Goal: Transaction & Acquisition: Purchase product/service

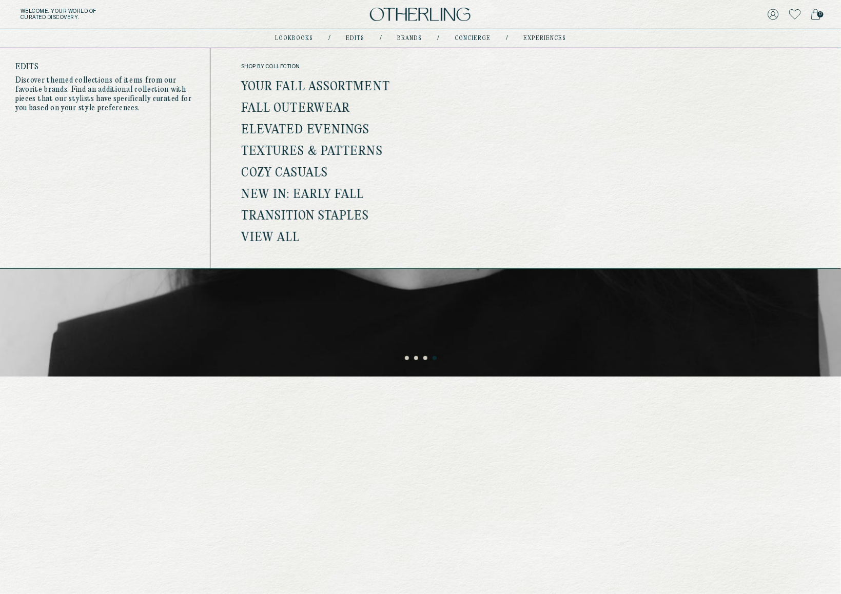
click at [291, 191] on link "New In: Early Fall" at bounding box center [302, 194] width 123 height 13
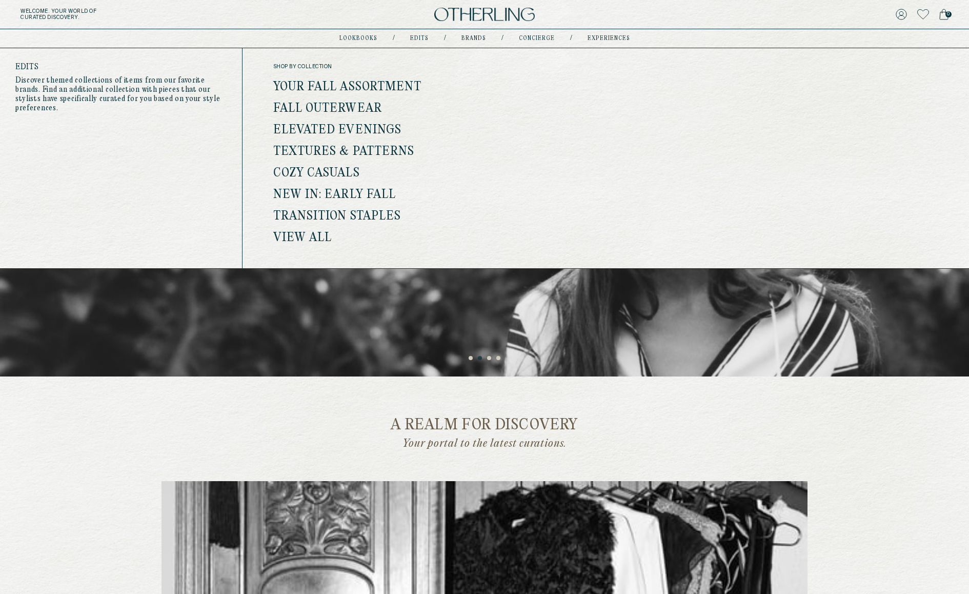
click at [295, 234] on link "View all" at bounding box center [302, 237] width 59 height 13
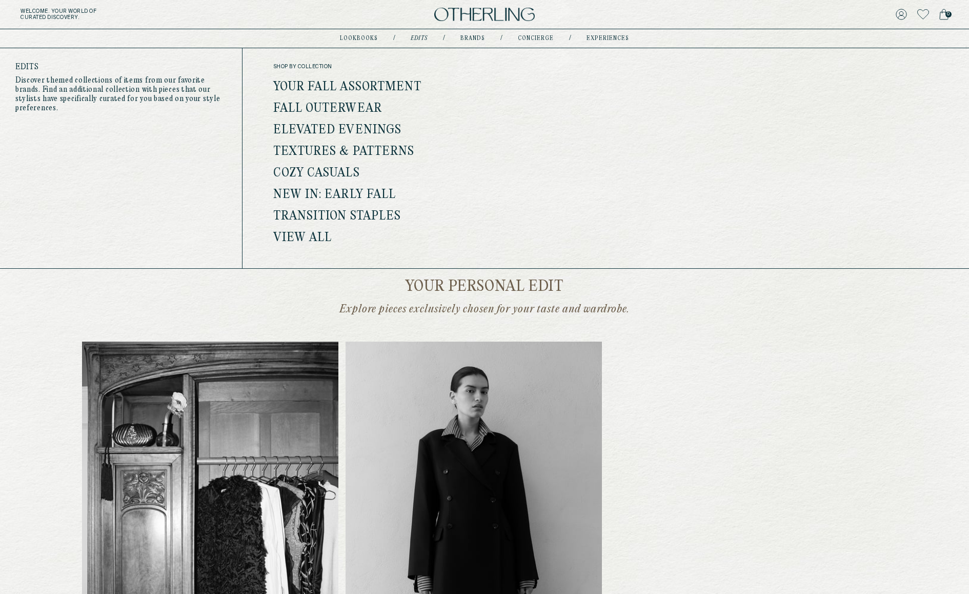
click at [359, 107] on link "Fall Outerwear" at bounding box center [327, 108] width 109 height 13
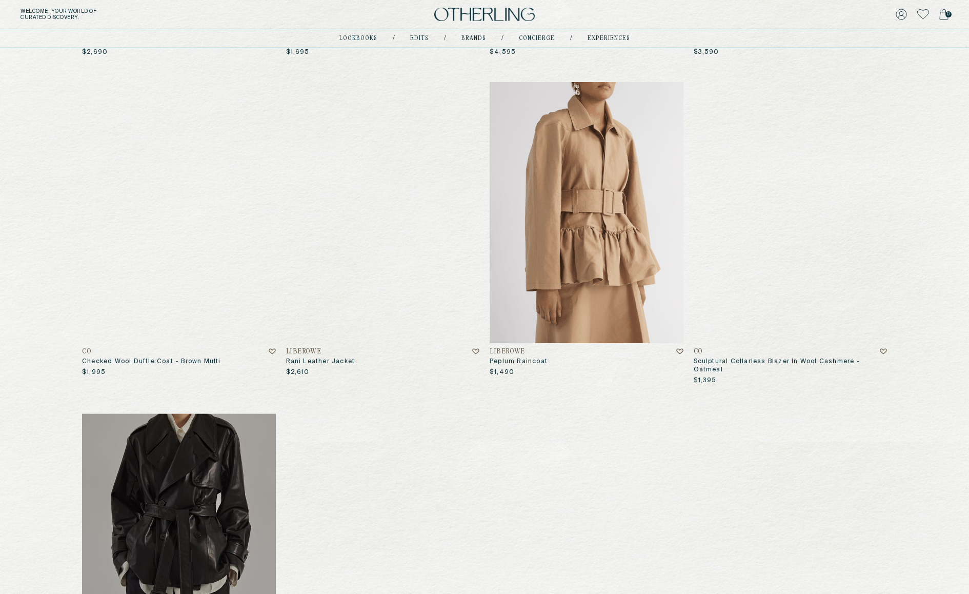
scroll to position [485, 0]
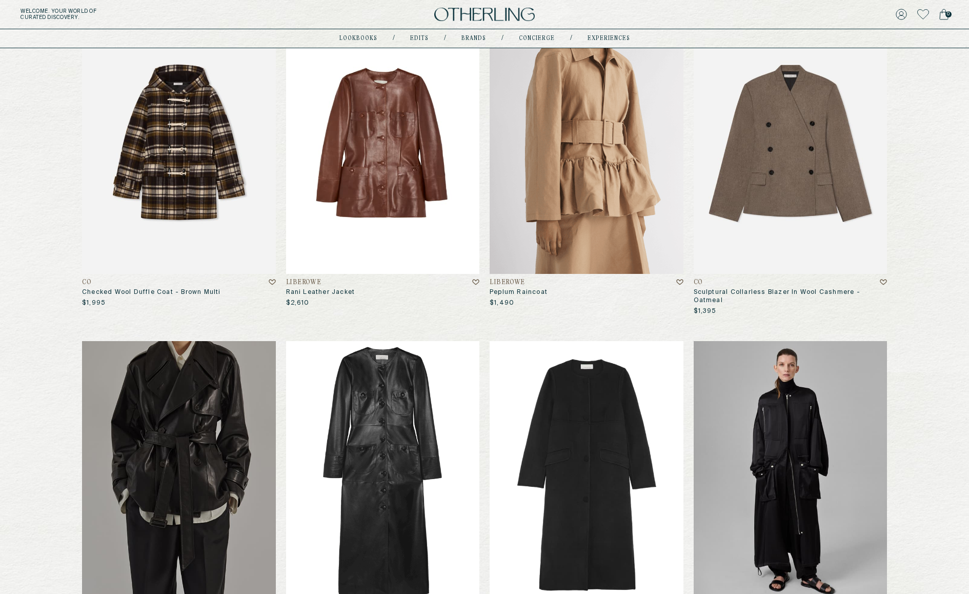
click at [588, 164] on img at bounding box center [587, 144] width 194 height 262
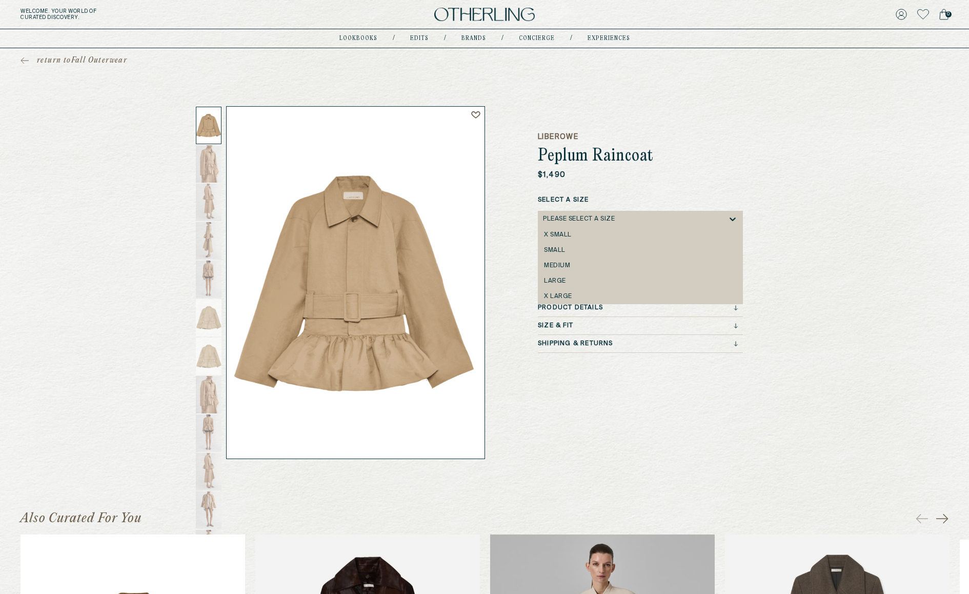
click at [599, 219] on div "Please select a Size" at bounding box center [579, 218] width 72 height 7
click at [569, 259] on div "medium" at bounding box center [640, 265] width 205 height 15
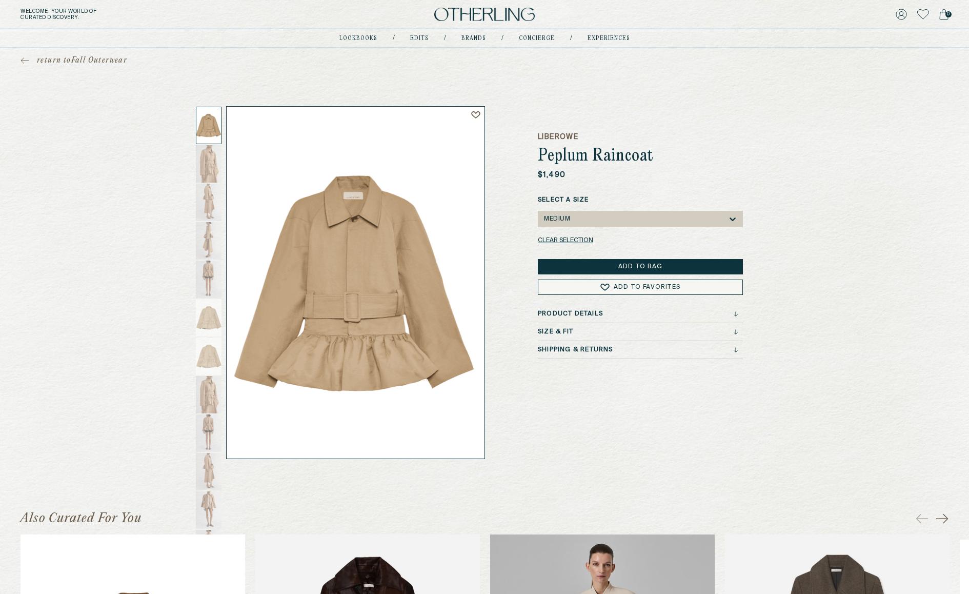
click at [621, 269] on button "Add to Bag" at bounding box center [640, 266] width 205 height 15
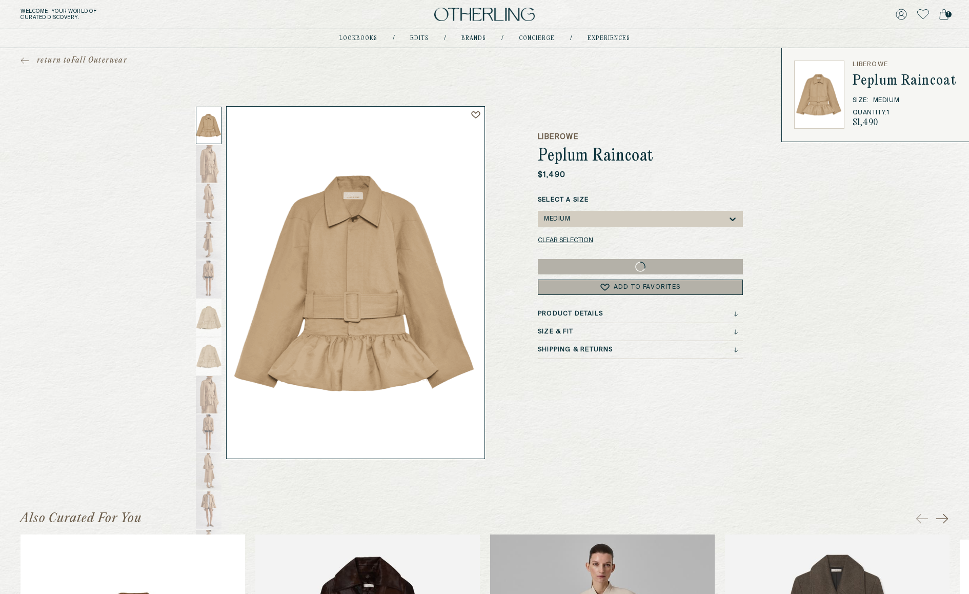
click at [945, 15] on icon at bounding box center [944, 14] width 9 height 11
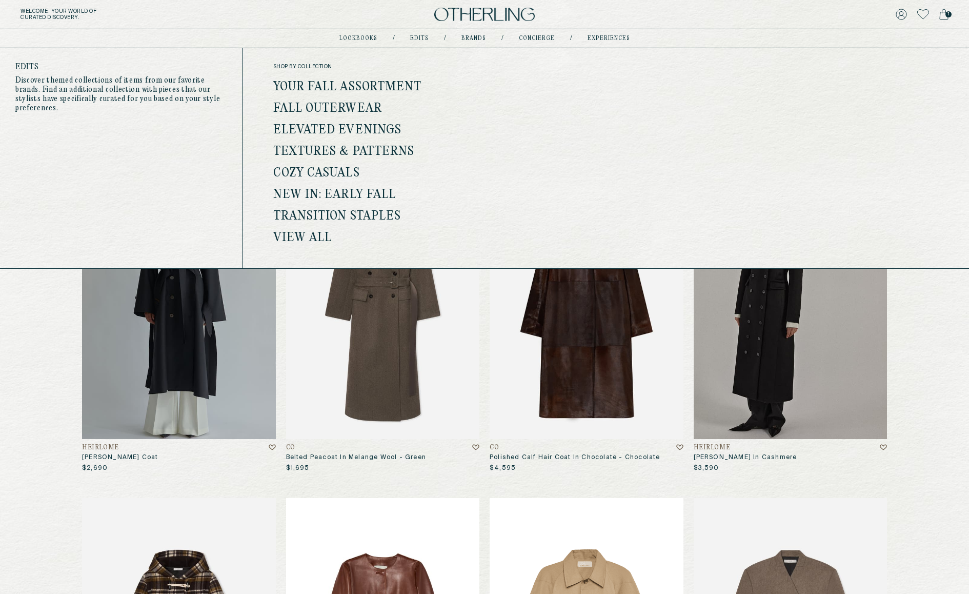
click at [346, 189] on link "New In: Early Fall" at bounding box center [334, 194] width 123 height 13
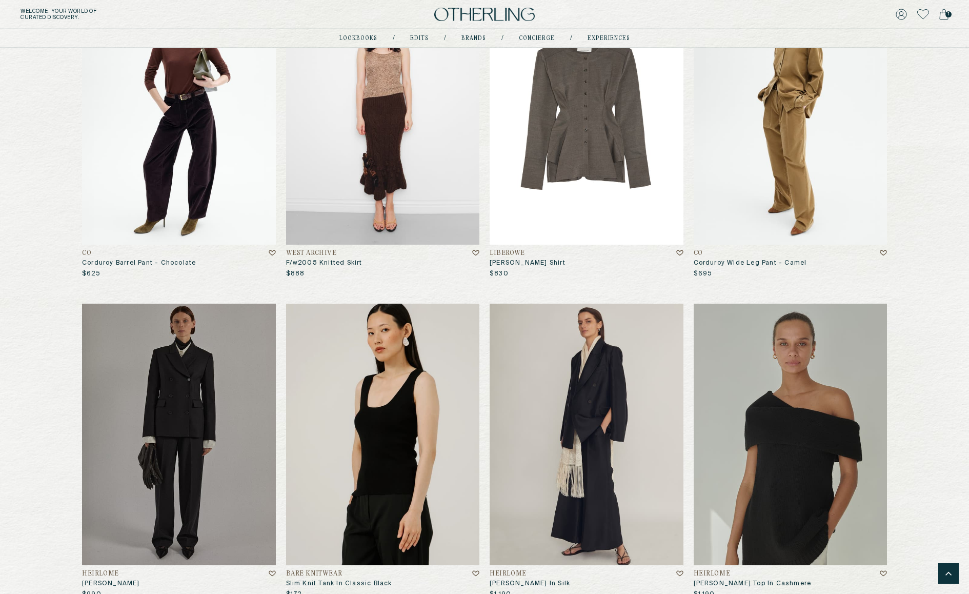
scroll to position [4741, 0]
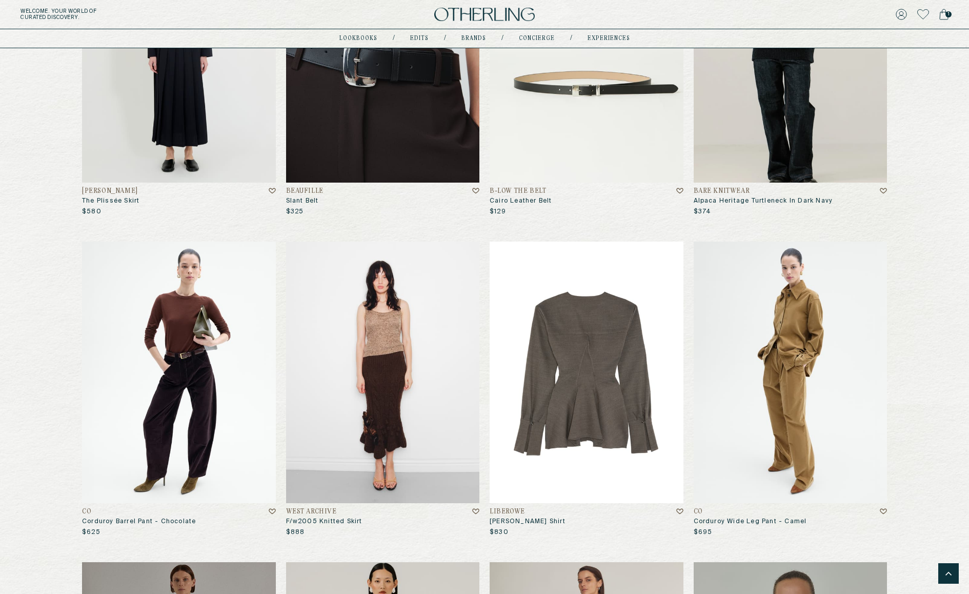
click at [544, 371] on img at bounding box center [587, 373] width 194 height 262
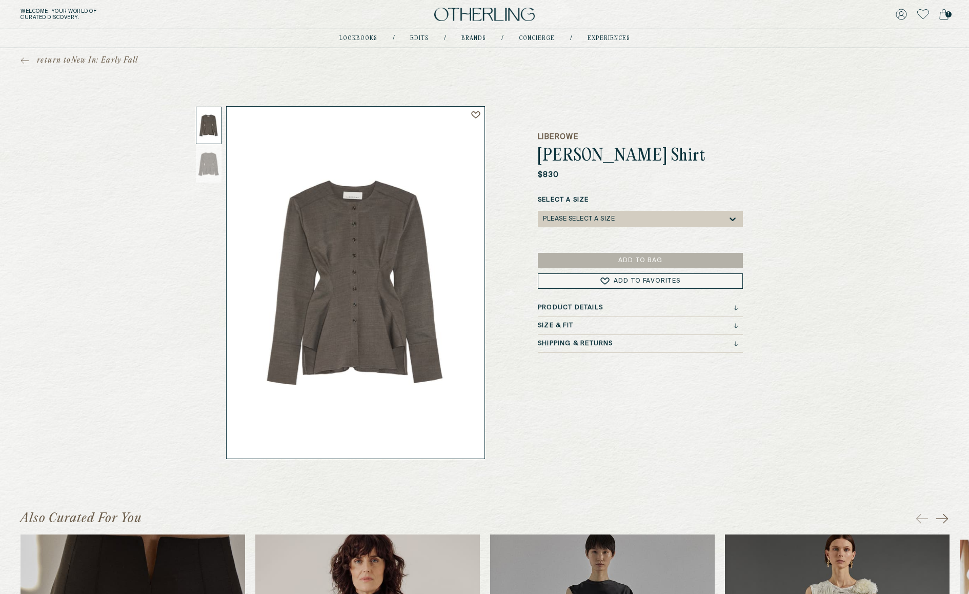
click at [598, 227] on div "Select a Size Please select a Size" at bounding box center [640, 216] width 205 height 42
click at [598, 222] on div "Please select a Size" at bounding box center [579, 218] width 72 height 7
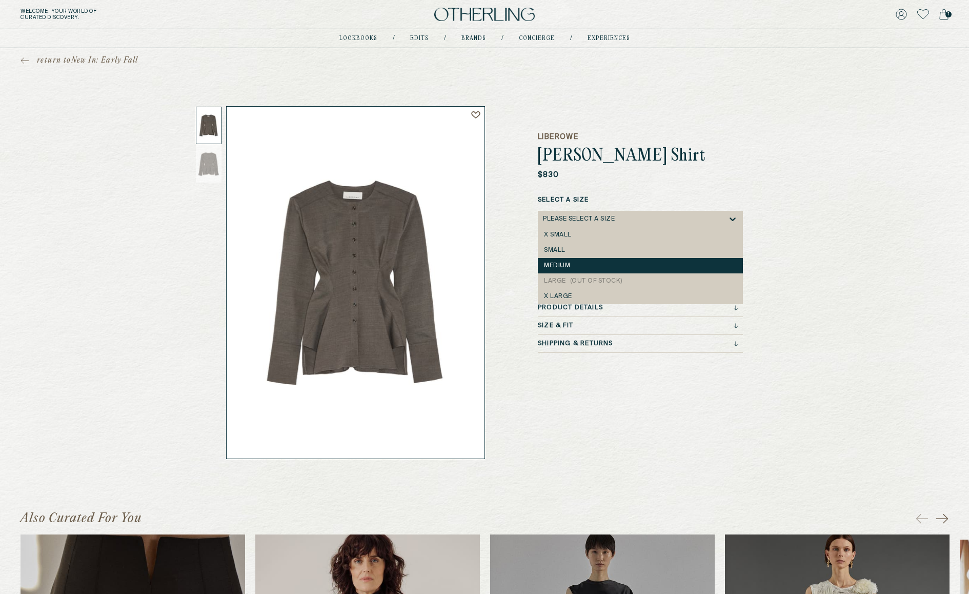
click at [576, 261] on div "medium" at bounding box center [640, 265] width 205 height 15
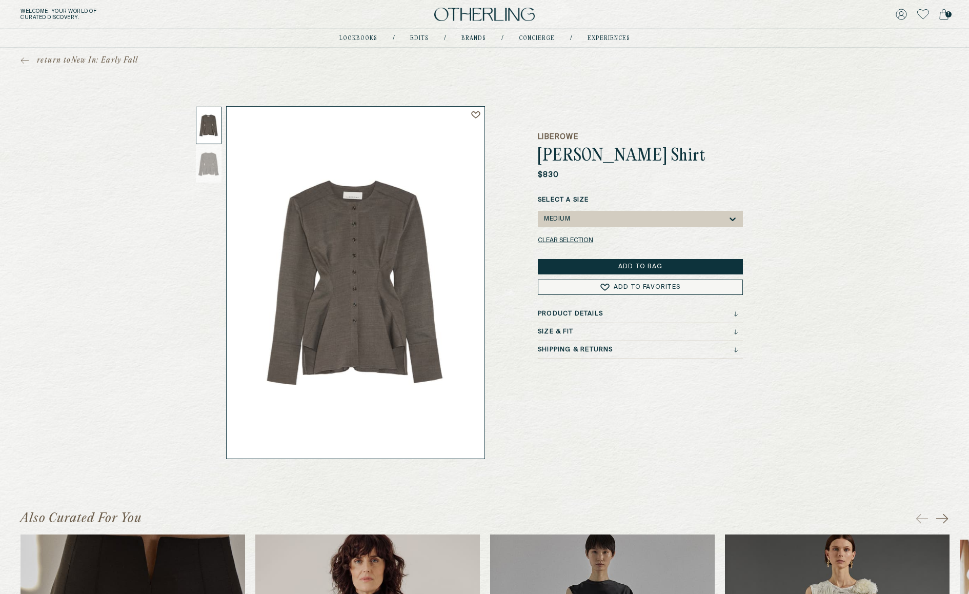
click at [610, 263] on button "Add to Bag" at bounding box center [640, 266] width 205 height 15
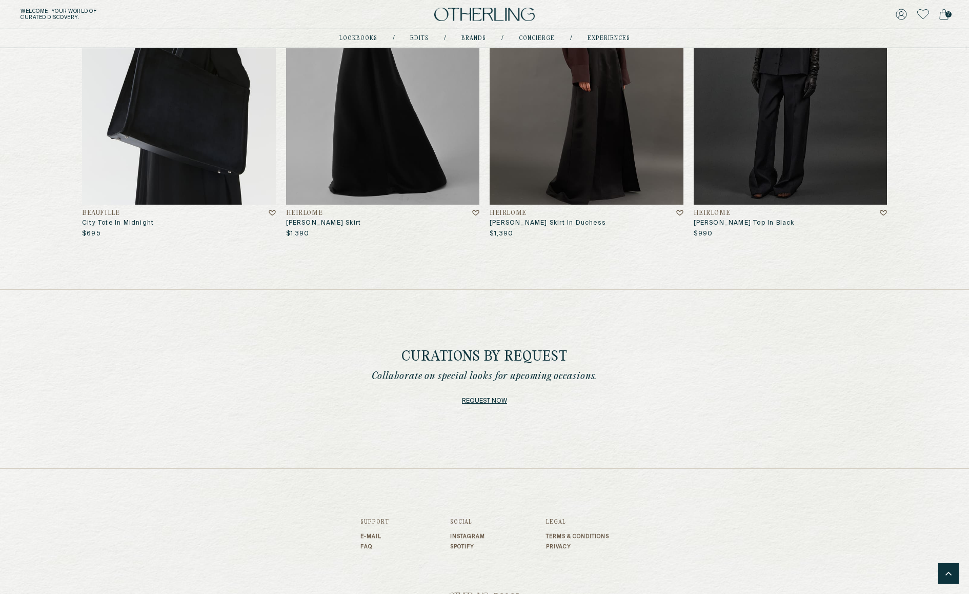
scroll to position [6006, 0]
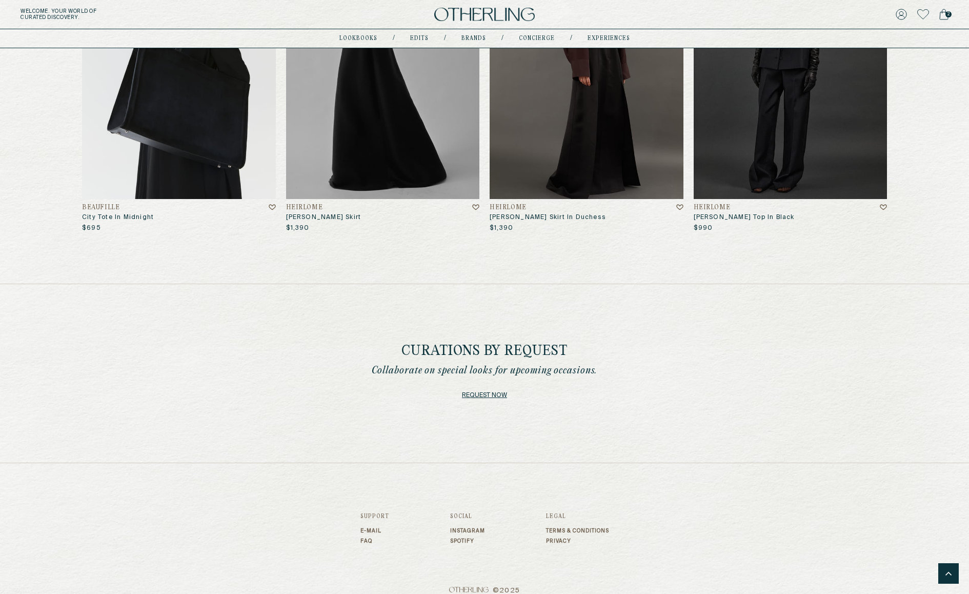
drag, startPoint x: 337, startPoint y: 340, endPoint x: 571, endPoint y: 428, distance: 249.9
click at [571, 428] on div "Curations by Request Collaborate on special looks for upcoming occasions. Reque…" at bounding box center [484, 373] width 969 height 179
drag, startPoint x: 376, startPoint y: 335, endPoint x: 648, endPoint y: 418, distance: 283.9
click at [648, 418] on div "Curations by Request Collaborate on special looks for upcoming occasions. Reque…" at bounding box center [484, 373] width 969 height 179
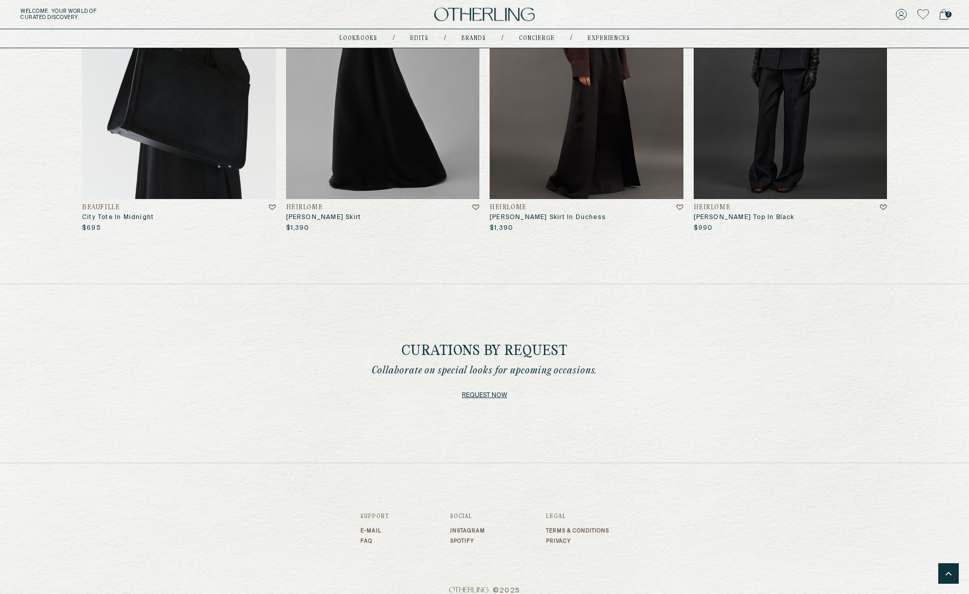
click at [648, 418] on div "Curations by Request Collaborate on special looks for upcoming occasions. Reque…" at bounding box center [484, 373] width 969 height 179
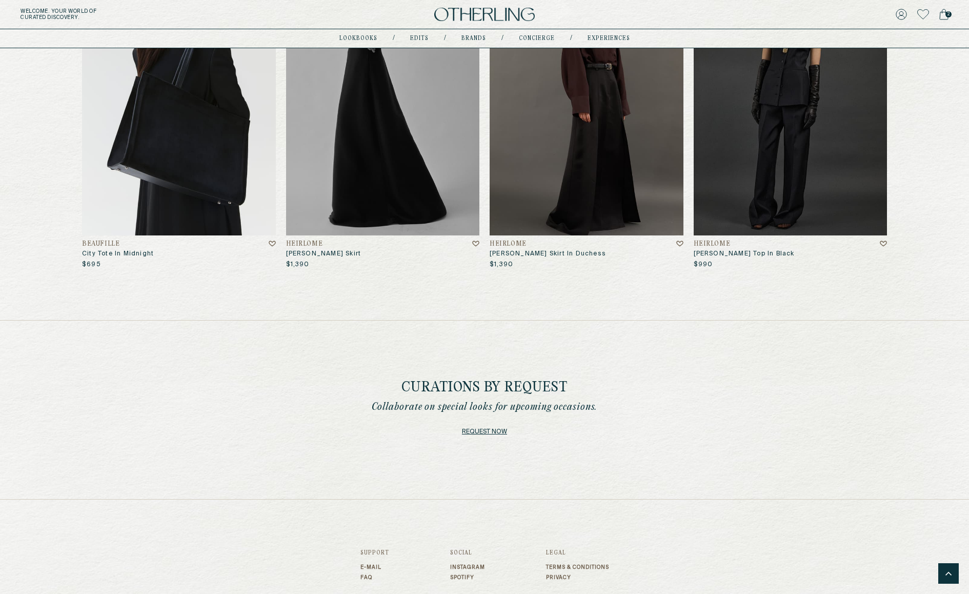
scroll to position [6017, 0]
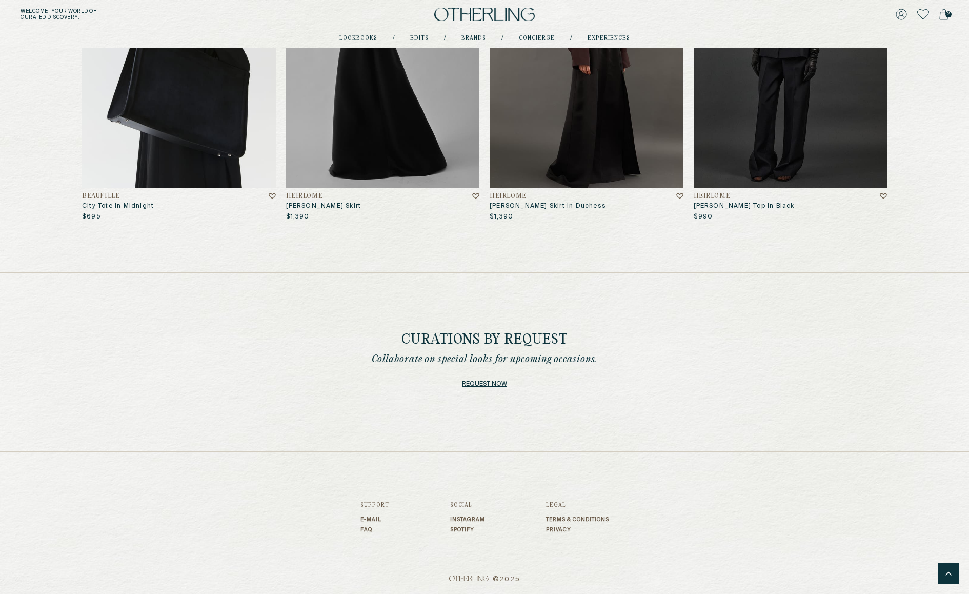
drag, startPoint x: 359, startPoint y: 326, endPoint x: 684, endPoint y: 370, distance: 327.0
click at [684, 370] on div "Curations by Request Collaborate on special looks for upcoming occasions. Reque…" at bounding box center [484, 361] width 969 height 179
click at [684, 370] on div "Curations by Request Collaborate on special looks for upcoming occasions. Reque…" at bounding box center [485, 362] width 614 height 58
drag, startPoint x: 407, startPoint y: 336, endPoint x: 644, endPoint y: 334, distance: 236.9
click at [644, 334] on div "Curations by Request Collaborate on special looks for upcoming occasions. Reque…" at bounding box center [485, 362] width 614 height 58
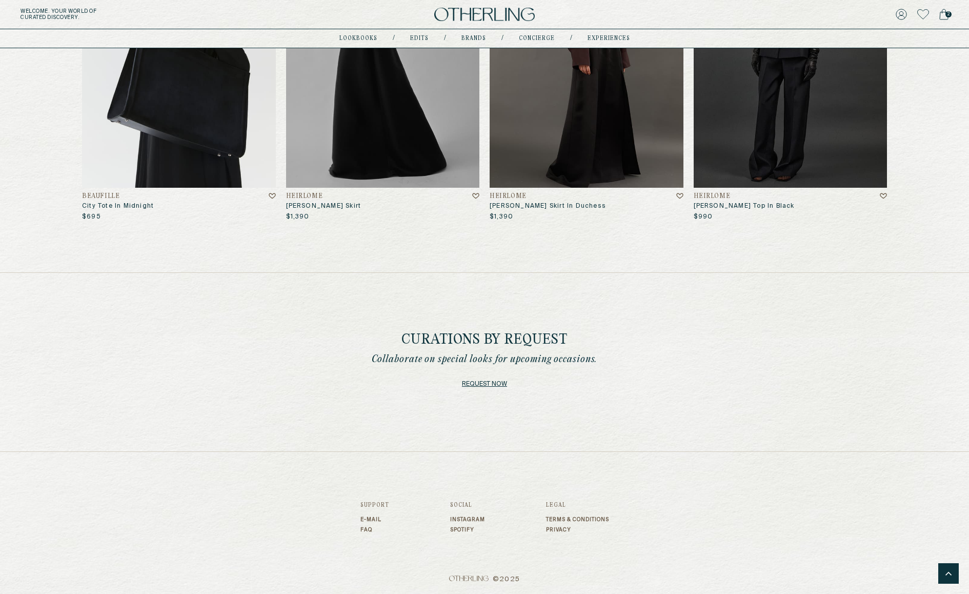
click at [644, 334] on div "Curations by Request Collaborate on special looks for upcoming occasions. Reque…" at bounding box center [485, 362] width 614 height 58
drag, startPoint x: 357, startPoint y: 308, endPoint x: 729, endPoint y: 445, distance: 396.5
click at [729, 445] on div "Curations by Request Collaborate on special looks for upcoming occasions. Reque…" at bounding box center [484, 361] width 969 height 179
click at [718, 423] on div "Curations by Request Collaborate on special looks for upcoming occasions. Reque…" at bounding box center [484, 361] width 969 height 179
drag, startPoint x: 337, startPoint y: 299, endPoint x: 833, endPoint y: 383, distance: 503.4
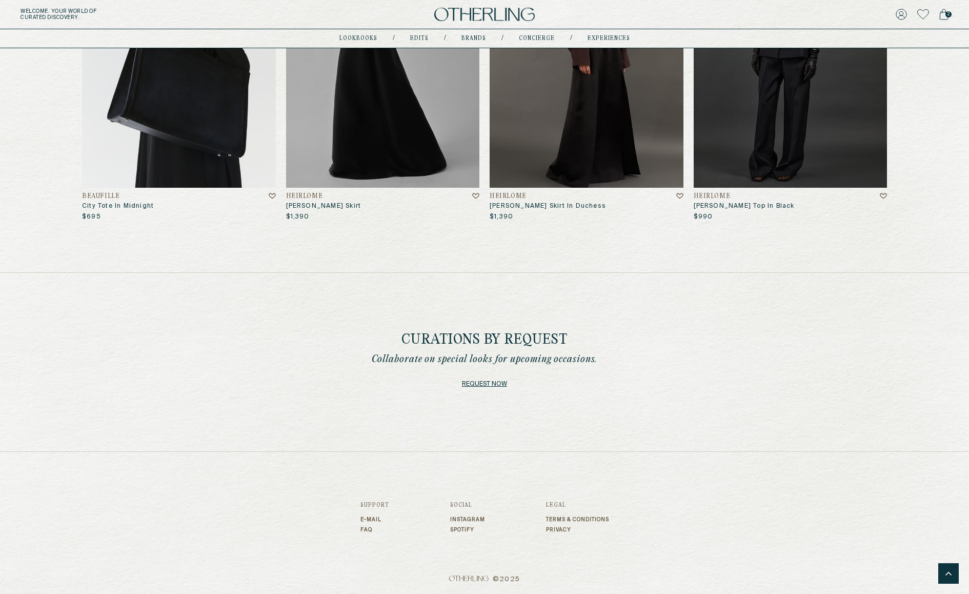
click at [833, 383] on div "Curations by Request Collaborate on special looks for upcoming occasions. Reque…" at bounding box center [484, 361] width 969 height 179
drag, startPoint x: 171, startPoint y: 332, endPoint x: 805, endPoint y: 332, distance: 633.3
click at [805, 333] on div "Curations by Request Collaborate on special looks for upcoming occasions. Reque…" at bounding box center [484, 361] width 969 height 179
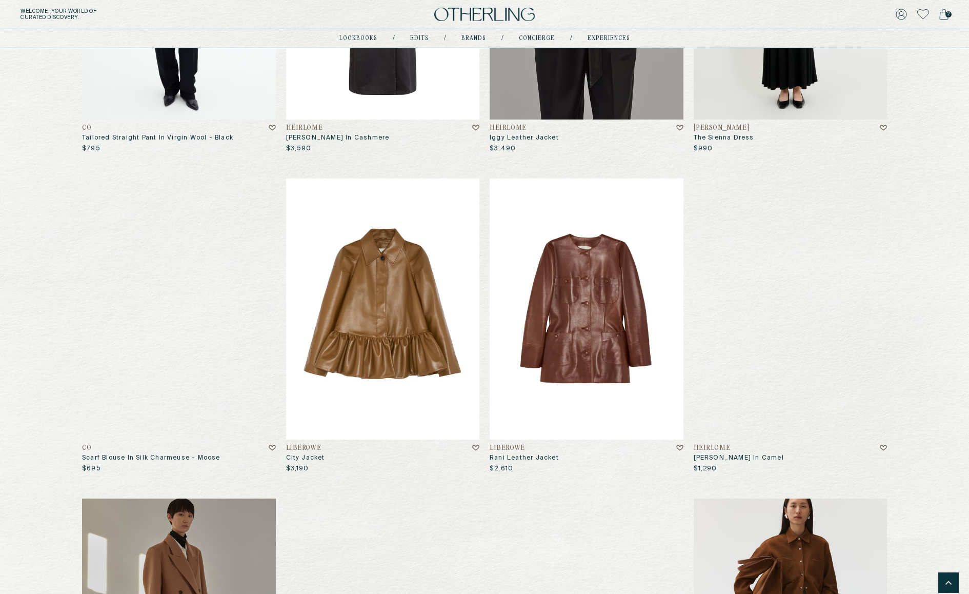
scroll to position [0, 0]
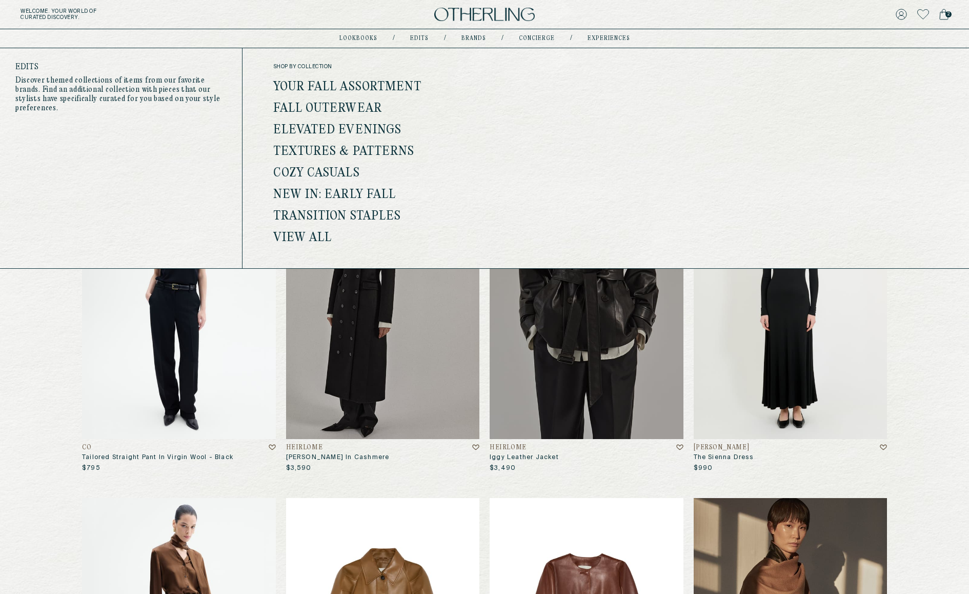
click at [326, 193] on link "New In: Early Fall" at bounding box center [334, 194] width 123 height 13
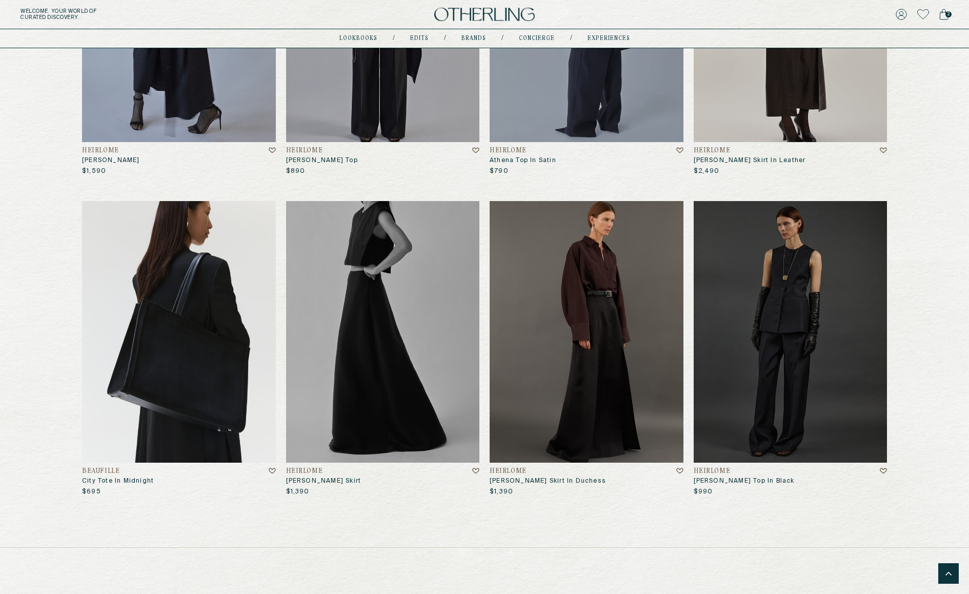
scroll to position [6017, 0]
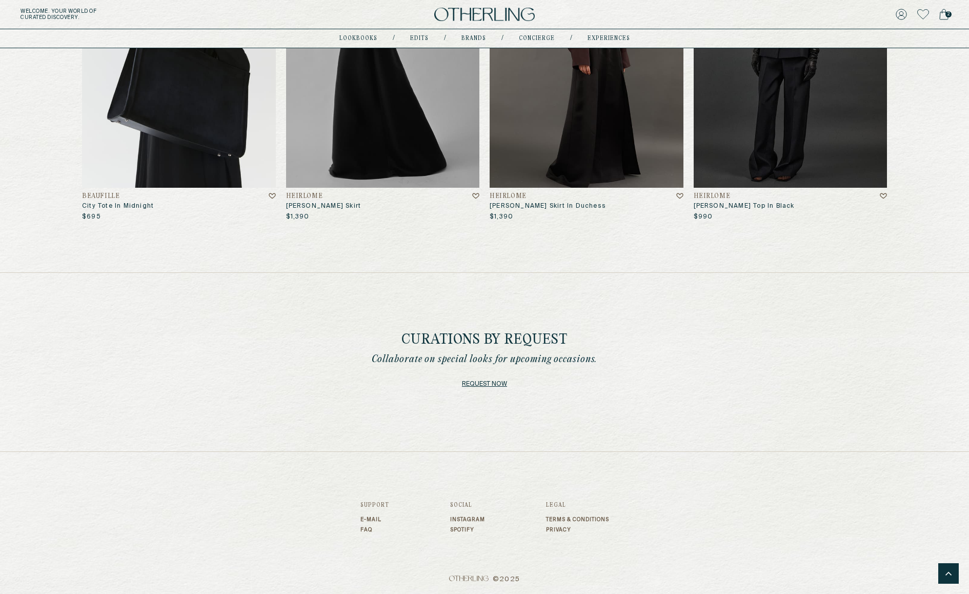
drag, startPoint x: 457, startPoint y: 382, endPoint x: 670, endPoint y: 382, distance: 212.8
click at [670, 382] on div "Curations by Request Collaborate on special looks for upcoming occasions. Reque…" at bounding box center [485, 362] width 614 height 58
drag, startPoint x: 373, startPoint y: 338, endPoint x: 630, endPoint y: 375, distance: 259.6
click at [634, 376] on div "Curations by Request Collaborate on special looks for upcoming occasions. Reque…" at bounding box center [485, 362] width 614 height 58
click at [630, 375] on div "Curations by Request Collaborate on special looks for upcoming occasions. Reque…" at bounding box center [485, 362] width 614 height 58
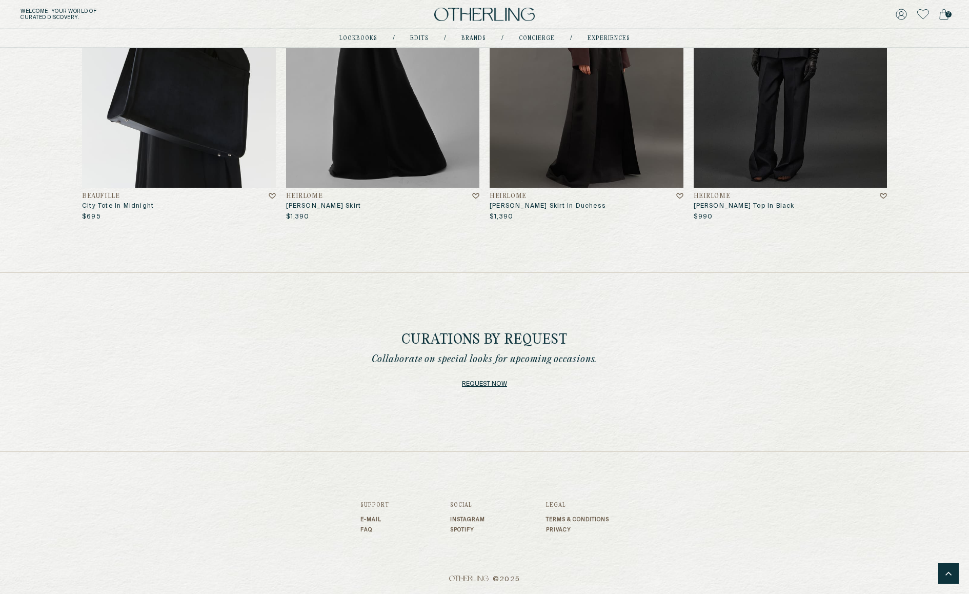
drag, startPoint x: 552, startPoint y: 407, endPoint x: 296, endPoint y: 290, distance: 281.1
click at [298, 288] on div "Curations by Request Collaborate on special looks for upcoming occasions. Reque…" at bounding box center [484, 361] width 969 height 179
click at [361, 296] on div "Curations by Request Collaborate on special looks for upcoming occasions. Reque…" at bounding box center [484, 361] width 969 height 179
drag, startPoint x: 358, startPoint y: 305, endPoint x: 894, endPoint y: 456, distance: 556.8
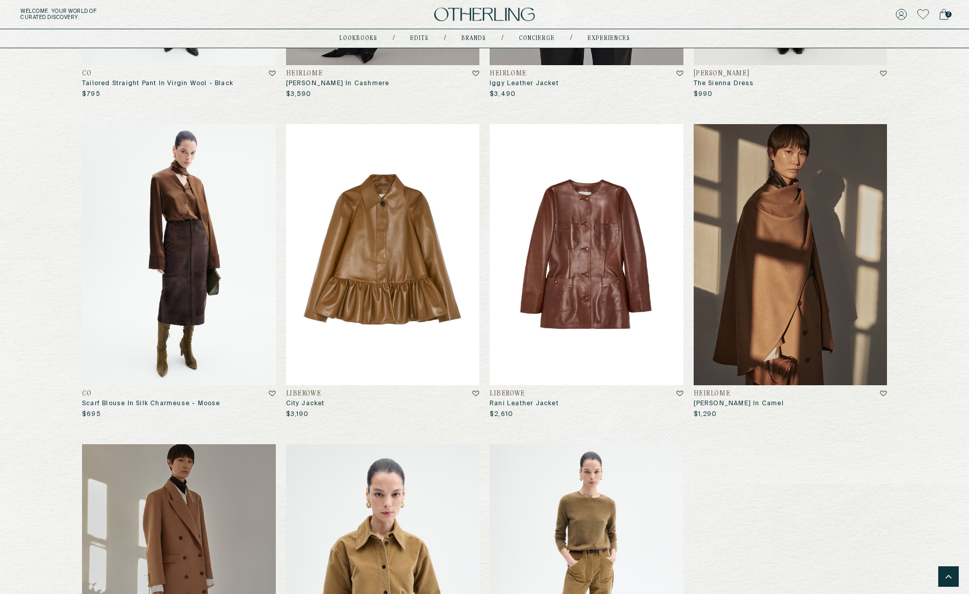
scroll to position [0, 0]
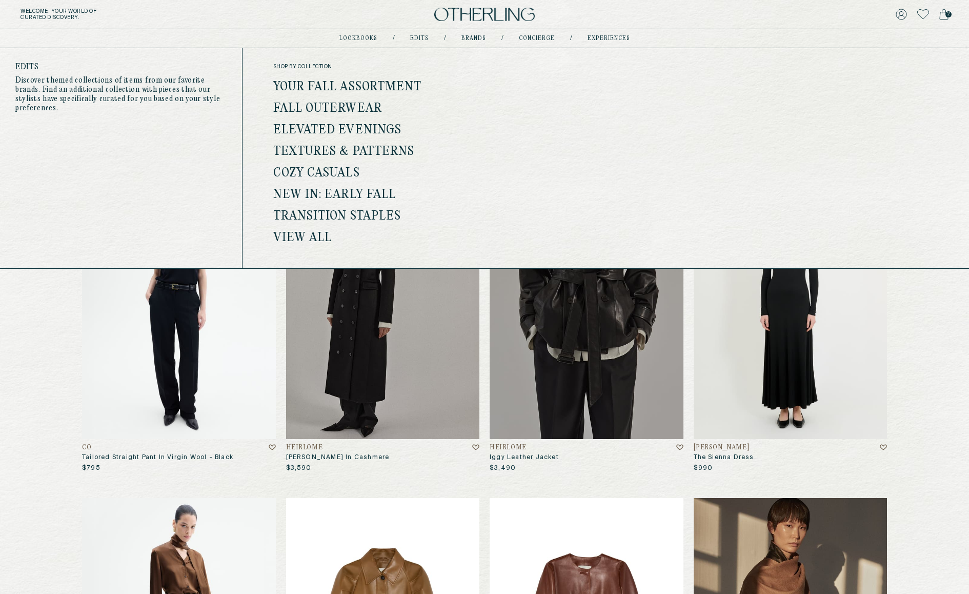
click at [357, 109] on link "Fall Outerwear" at bounding box center [327, 108] width 109 height 13
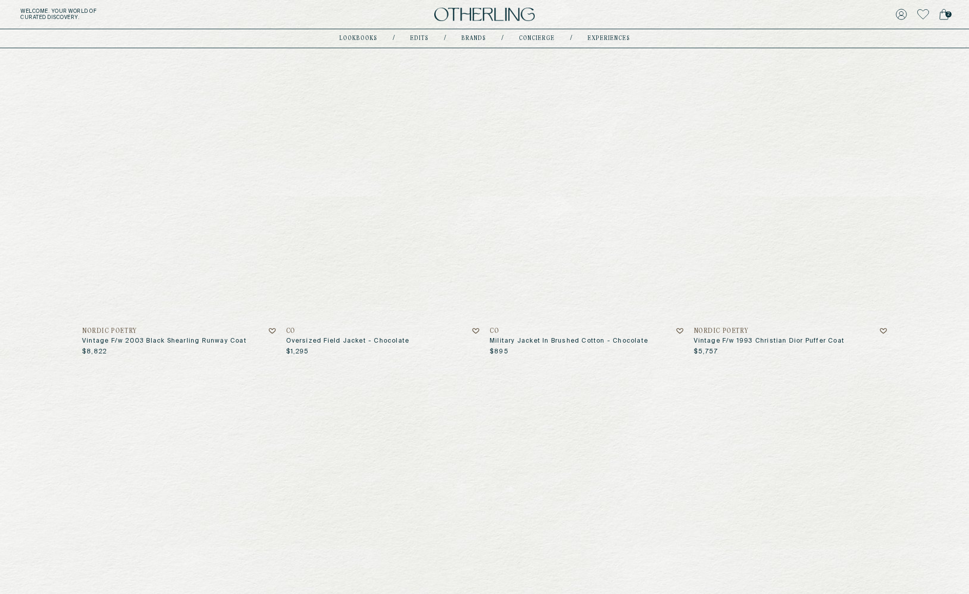
scroll to position [2831, 0]
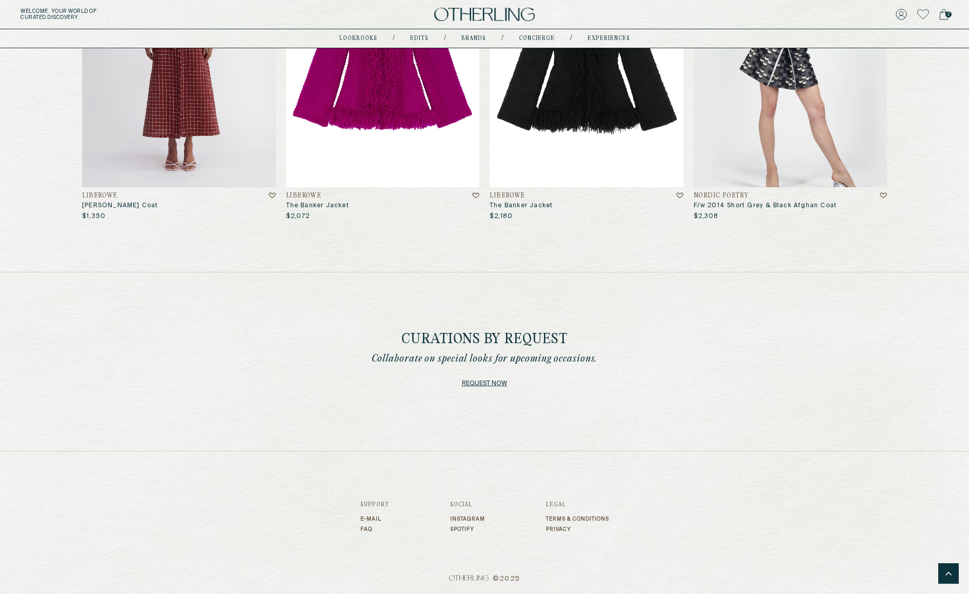
drag, startPoint x: 404, startPoint y: 325, endPoint x: 728, endPoint y: 378, distance: 328.5
click at [728, 378] on div "Curations by Request Collaborate on special looks for upcoming occasions. Reque…" at bounding box center [484, 361] width 969 height 179
click at [733, 393] on div "Curations by Request Collaborate on special looks for upcoming occasions. Reque…" at bounding box center [484, 362] width 969 height 179
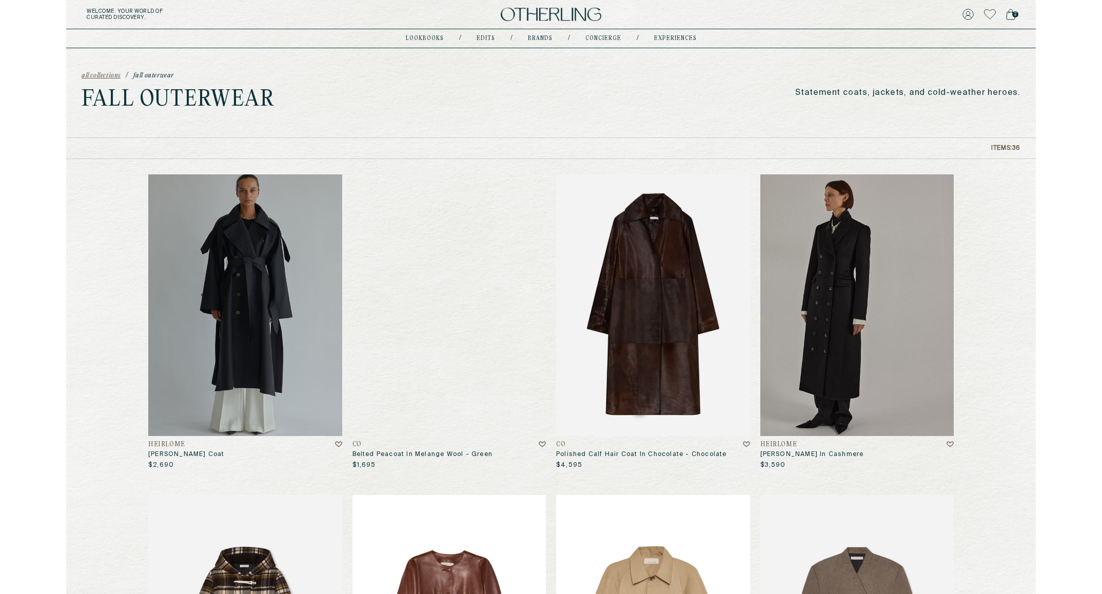
scroll to position [7, 0]
